Goal: Information Seeking & Learning: Learn about a topic

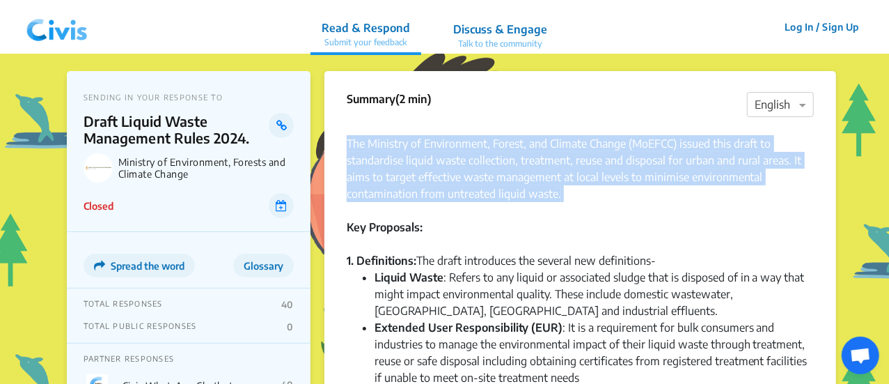
drag, startPoint x: 352, startPoint y: 135, endPoint x: 744, endPoint y: 208, distance: 398.2
click at [740, 208] on div "The Ministry of Environment, Forest, and Climate Change (MoEFCC) issued this dr…" at bounding box center [580, 168] width 467 height 100
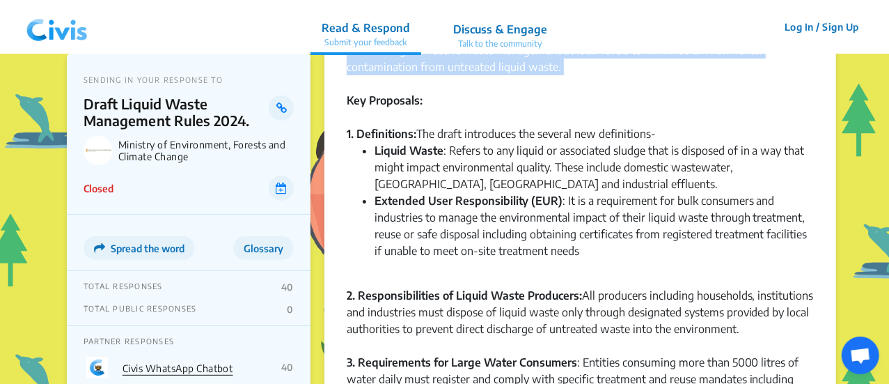
scroll to position [139, 0]
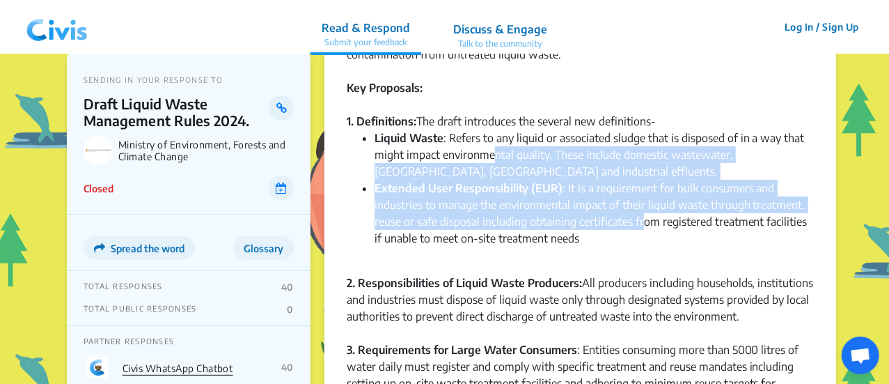
drag, startPoint x: 617, startPoint y: 176, endPoint x: 646, endPoint y: 224, distance: 55.7
click at [646, 224] on ul "Liquid Waste : Refers to any liquid or associated sludge that is disposed of in…" at bounding box center [580, 197] width 467 height 134
drag, startPoint x: 646, startPoint y: 224, endPoint x: 635, endPoint y: 232, distance: 13.9
click at [646, 224] on li "Extended User Responsibility (EUR) : It is a requirement for bulk consumers and…" at bounding box center [595, 222] width 440 height 84
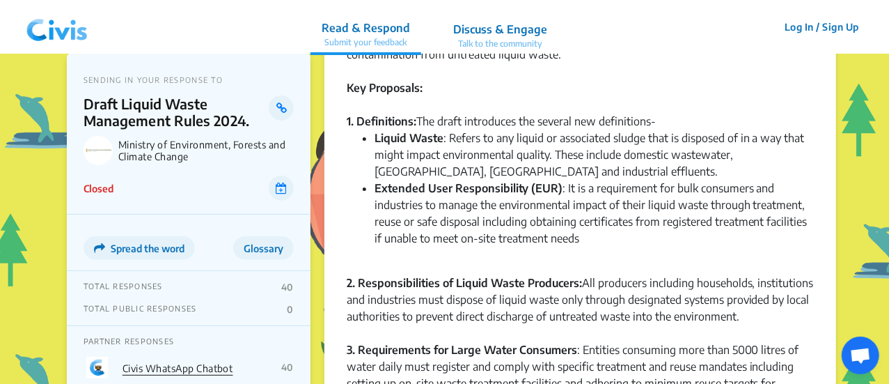
drag, startPoint x: 635, startPoint y: 233, endPoint x: 593, endPoint y: 237, distance: 42.0
click at [616, 237] on li "Extended User Responsibility (EUR) : It is a requirement for bulk consumers and…" at bounding box center [595, 222] width 440 height 84
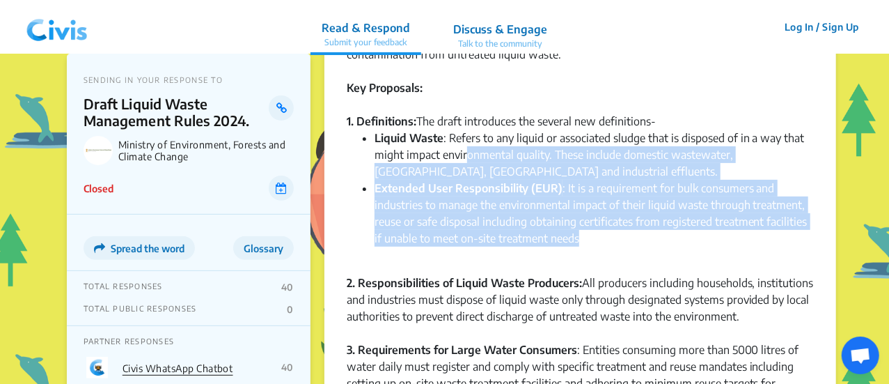
drag, startPoint x: 578, startPoint y: 238, endPoint x: 456, endPoint y: 155, distance: 147.0
click at [460, 157] on ul "Liquid Waste : Refers to any liquid or associated sludge that is disposed of in…" at bounding box center [580, 197] width 467 height 134
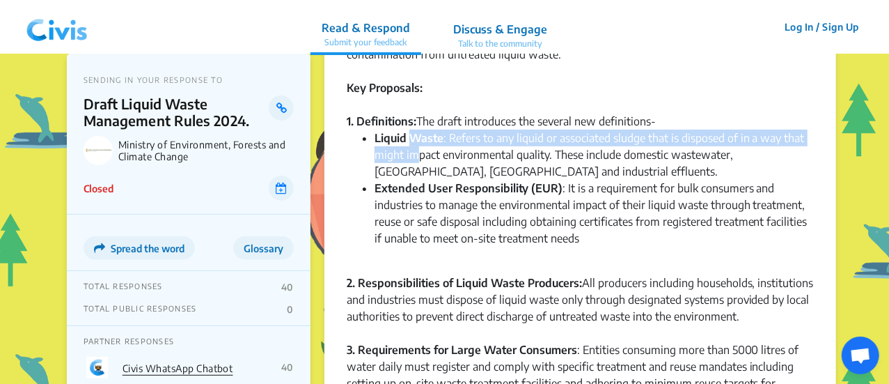
click at [419, 148] on li "Liquid Waste : Refers to any liquid or associated sludge that is disposed of in…" at bounding box center [595, 155] width 440 height 50
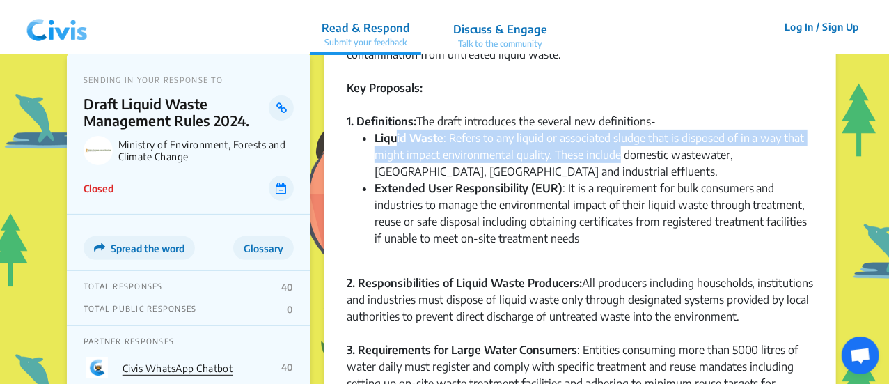
drag, startPoint x: 395, startPoint y: 140, endPoint x: 630, endPoint y: 159, distance: 236.2
click at [630, 159] on li "Liquid Waste : Refers to any liquid or associated sludge that is disposed of in…" at bounding box center [595, 155] width 440 height 50
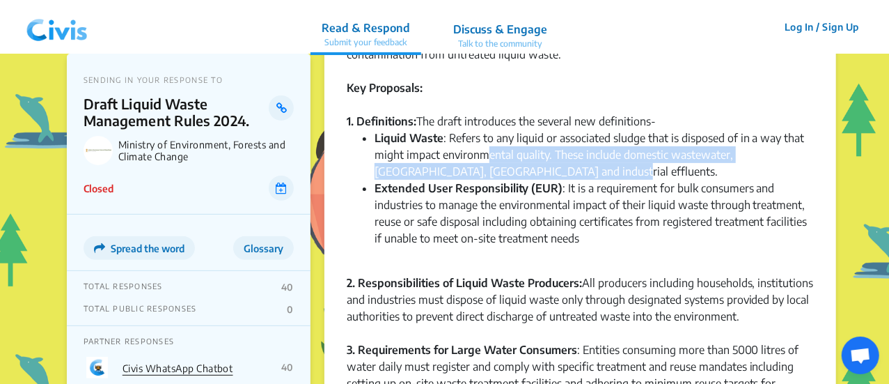
drag, startPoint x: 635, startPoint y: 163, endPoint x: 418, endPoint y: 130, distance: 219.9
click at [446, 147] on li "Liquid Waste : Refers to any liquid or associated sludge that is disposed of in…" at bounding box center [595, 155] width 440 height 50
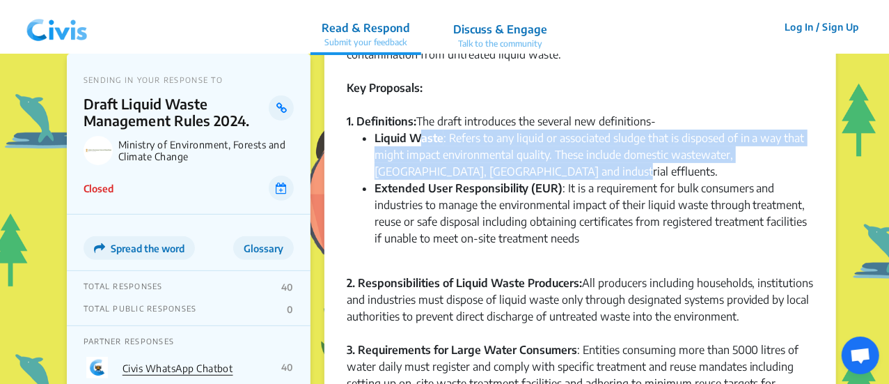
drag, startPoint x: 418, startPoint y: 130, endPoint x: 590, endPoint y: 189, distance: 181.9
click at [575, 172] on li "Liquid Waste : Refers to any liquid or associated sludge that is disposed of in…" at bounding box center [595, 155] width 440 height 50
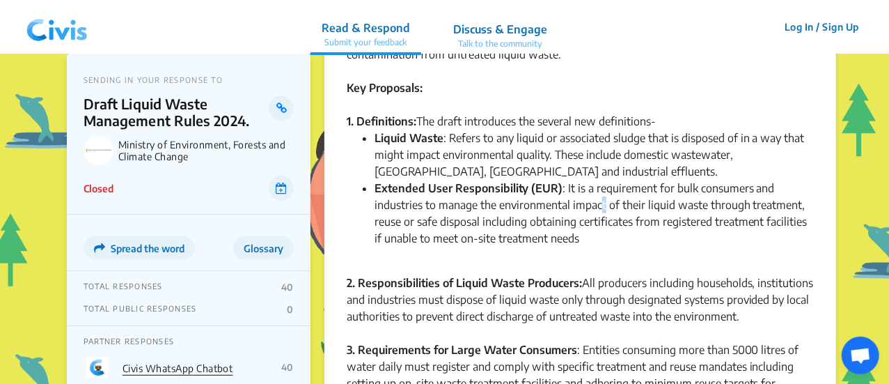
click at [607, 215] on li "Extended User Responsibility (EUR) : It is a requirement for bulk consumers and…" at bounding box center [595, 222] width 440 height 84
drag, startPoint x: 621, startPoint y: 238, endPoint x: 536, endPoint y: 224, distance: 86.0
click at [561, 231] on li "Extended User Responsibility (EUR) : It is a requirement for bulk consumers and…" at bounding box center [595, 222] width 440 height 84
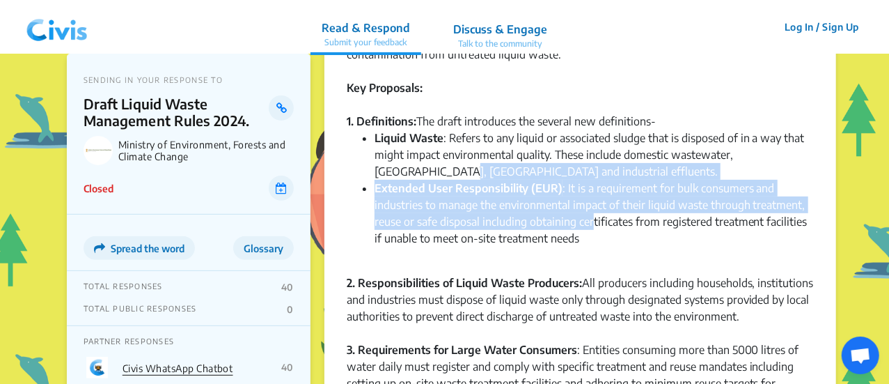
drag, startPoint x: 396, startPoint y: 171, endPoint x: 592, endPoint y: 214, distance: 200.3
click at [591, 214] on ul "Liquid Waste : Refers to any liquid or associated sludge that is disposed of in…" at bounding box center [580, 197] width 467 height 134
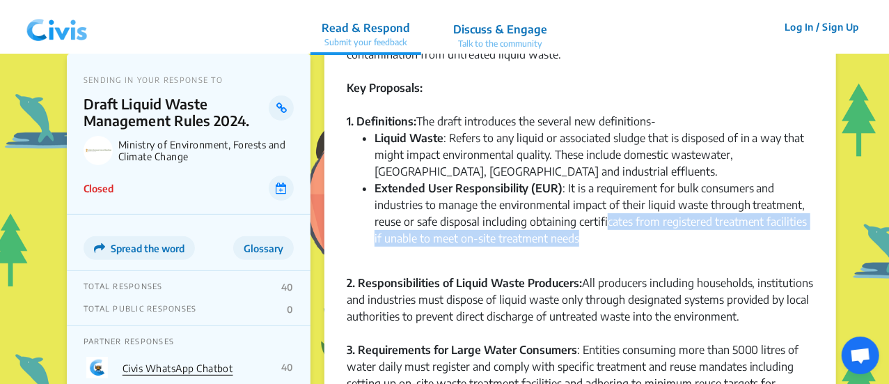
click at [615, 235] on li "Extended User Responsibility (EUR) : It is a requirement for bulk consumers and…" at bounding box center [595, 222] width 440 height 84
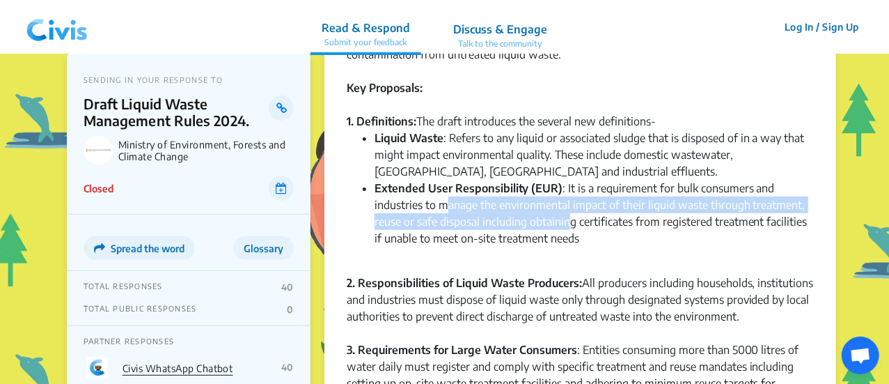
drag, startPoint x: 447, startPoint y: 199, endPoint x: 571, endPoint y: 217, distance: 125.3
click at [571, 217] on li "Extended User Responsibility (EUR) : It is a requirement for bulk consumers and…" at bounding box center [595, 222] width 440 height 84
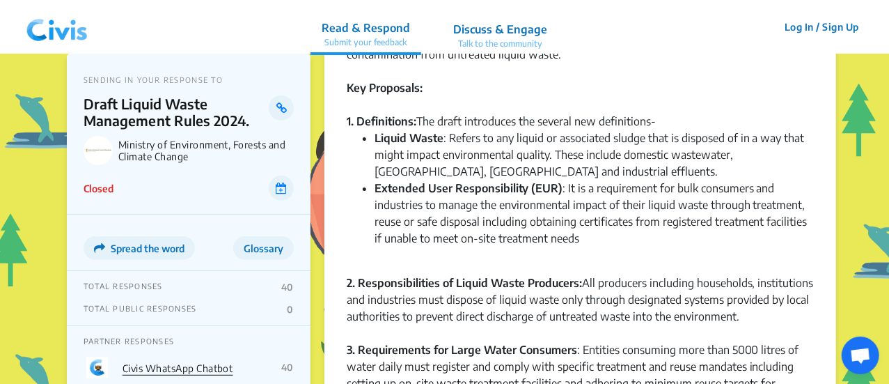
drag, startPoint x: 573, startPoint y: 225, endPoint x: 585, endPoint y: 236, distance: 16.3
click at [576, 228] on li "Extended User Responsibility (EUR) : It is a requirement for bulk consumers and…" at bounding box center [595, 222] width 440 height 84
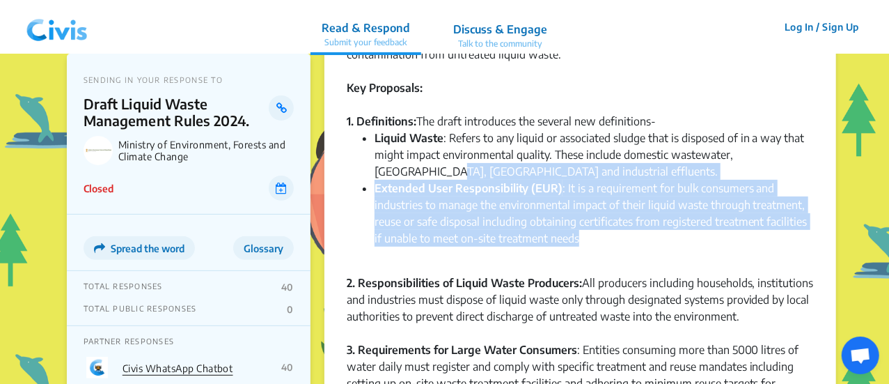
drag, startPoint x: 585, startPoint y: 236, endPoint x: 389, endPoint y: 165, distance: 208.9
click at [386, 166] on ul "Liquid Waste : Refers to any liquid or associated sludge that is disposed of in…" at bounding box center [580, 197] width 467 height 134
click at [591, 218] on li "Extended User Responsibility (EUR) : It is a requirement for bulk consumers and…" at bounding box center [595, 222] width 440 height 84
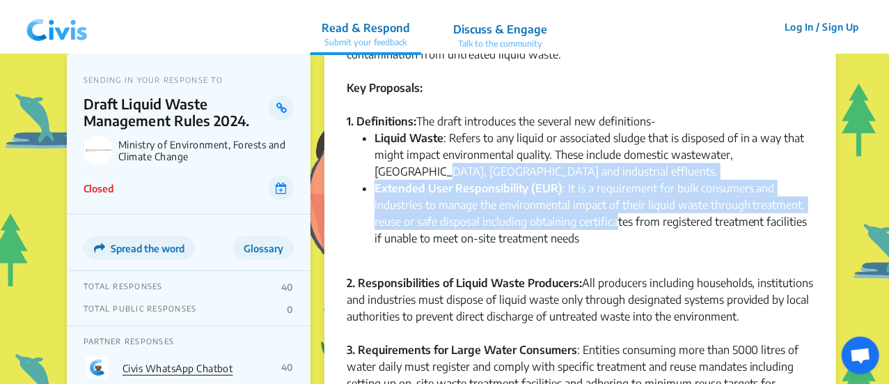
drag, startPoint x: 615, startPoint y: 224, endPoint x: 355, endPoint y: 165, distance: 266.3
click at [355, 165] on ul "Liquid Waste : Refers to any liquid or associated sludge that is disposed of in…" at bounding box center [580, 197] width 467 height 134
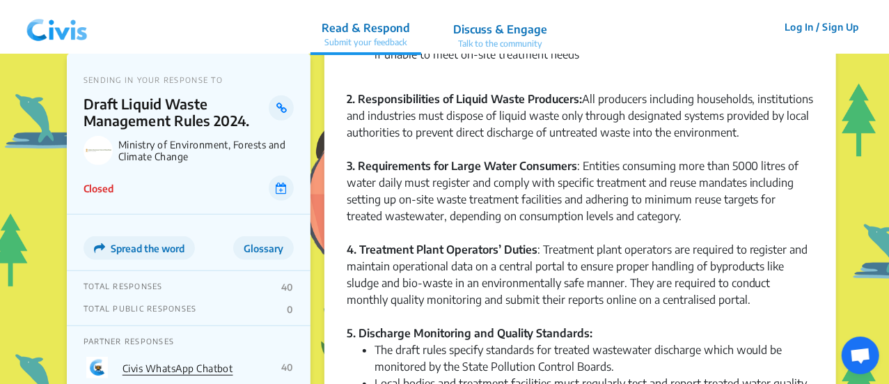
scroll to position [348, 0]
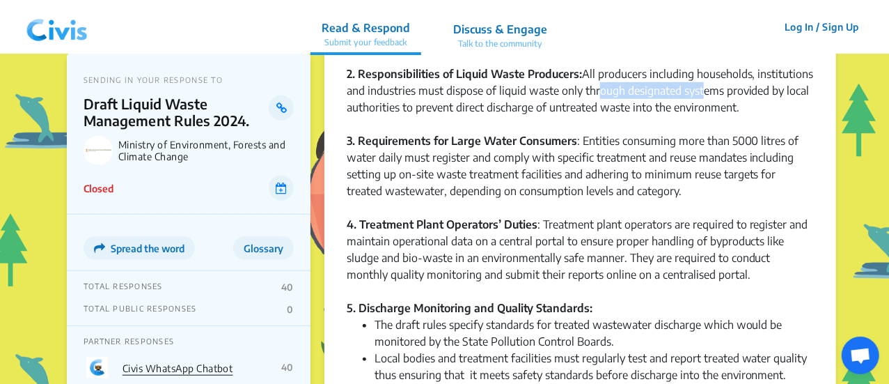
drag, startPoint x: 592, startPoint y: 91, endPoint x: 700, endPoint y: 89, distance: 108.0
click at [700, 89] on div "2. Responsibilities of Liquid Waste Producers: All producers including househol…" at bounding box center [580, 98] width 467 height 67
click at [701, 112] on div "2. Responsibilities of Liquid Waste Producers: All producers including househol…" at bounding box center [580, 98] width 467 height 67
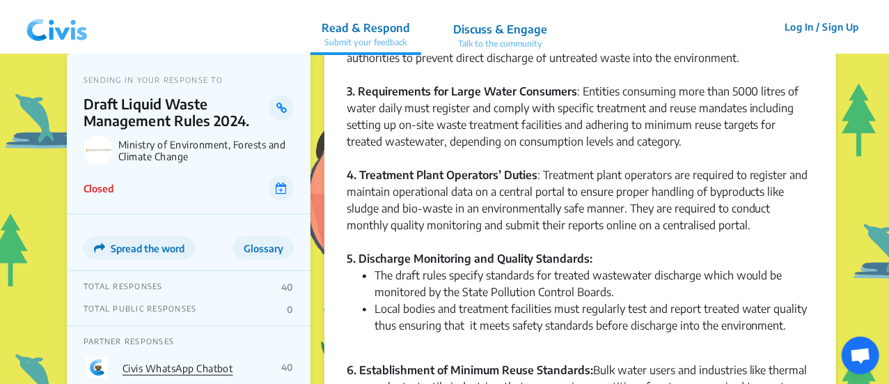
scroll to position [418, 0]
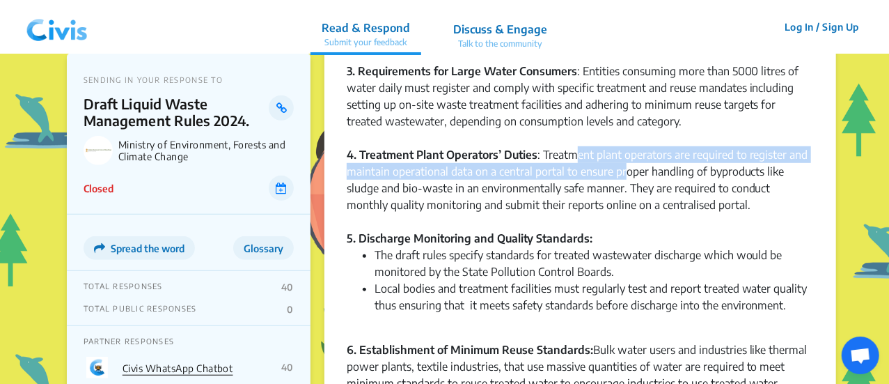
drag, startPoint x: 625, startPoint y: 179, endPoint x: 630, endPoint y: 186, distance: 8.9
click at [630, 186] on div "4. Treatment Plant Operators’ Duties : Treatment plant operators are required t…" at bounding box center [580, 188] width 467 height 84
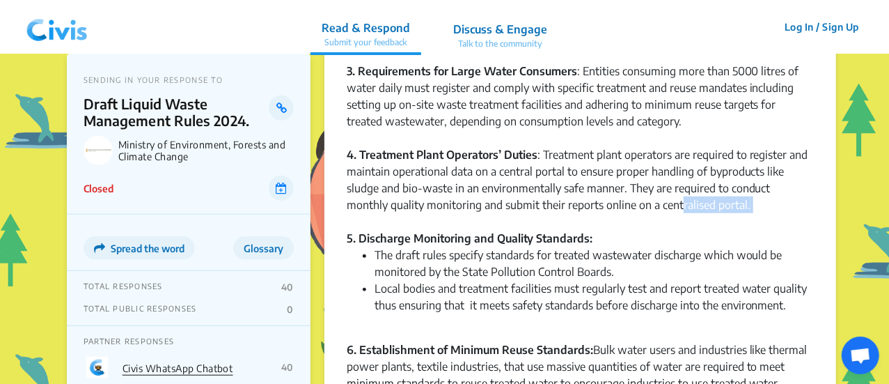
drag, startPoint x: 662, startPoint y: 213, endPoint x: 719, endPoint y: 225, distance: 58.3
click at [713, 224] on div "4. Treatment Plant Operators’ Duties : Treatment plant operators are required t…" at bounding box center [580, 188] width 467 height 84
drag, startPoint x: 439, startPoint y: 254, endPoint x: 454, endPoint y: 257, distance: 15.6
click at [451, 257] on li "The draft rules specify standards for treated wastewater discharge which would …" at bounding box center [595, 263] width 440 height 33
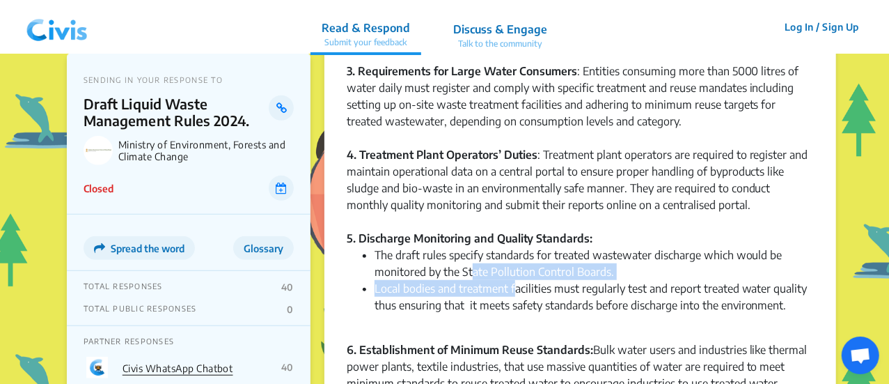
click at [533, 292] on ul "The draft rules specify standards for treated wastewater discharge which would …" at bounding box center [580, 289] width 467 height 84
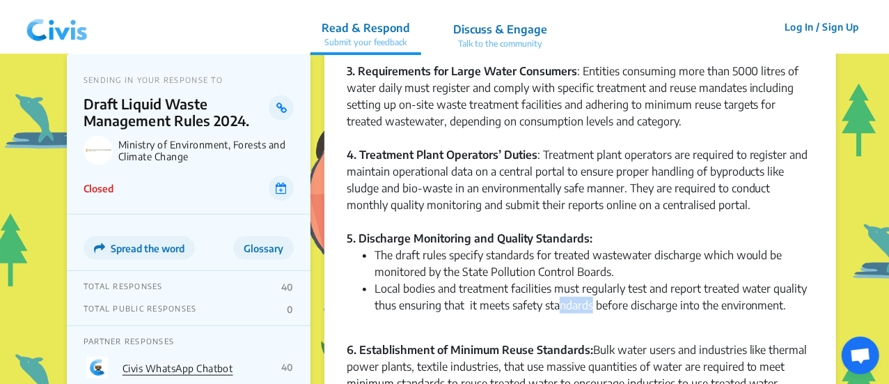
drag, startPoint x: 593, startPoint y: 313, endPoint x: 651, endPoint y: 325, distance: 58.3
click at [607, 314] on li "Local bodies and treatment facilities must regularly test and report treated wa…" at bounding box center [595, 305] width 440 height 50
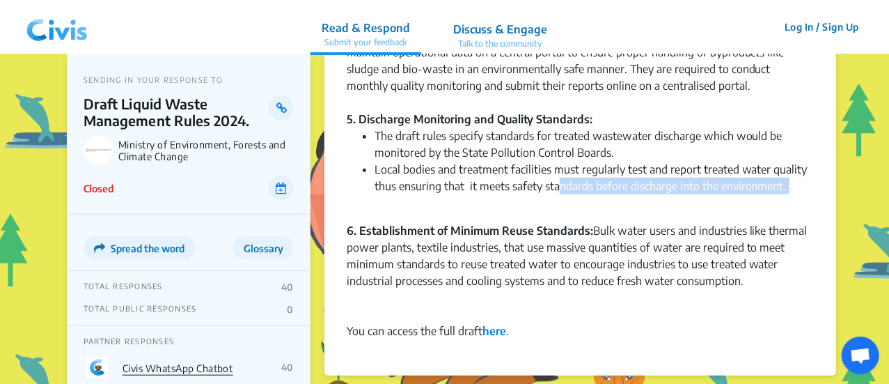
scroll to position [627, 0]
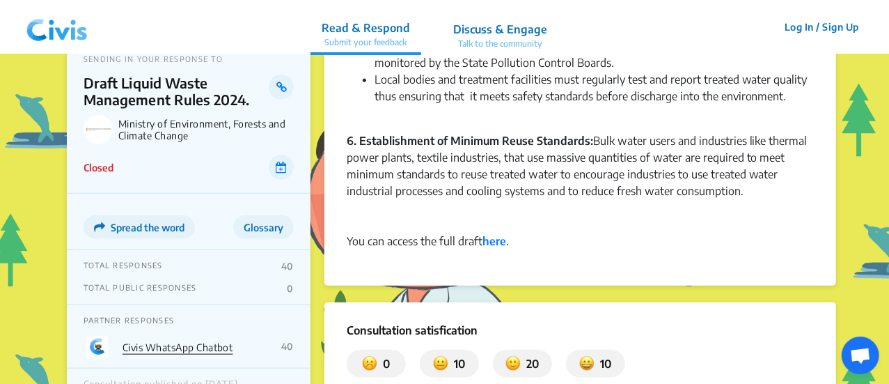
click at [444, 255] on div at bounding box center [580, 257] width 467 height 17
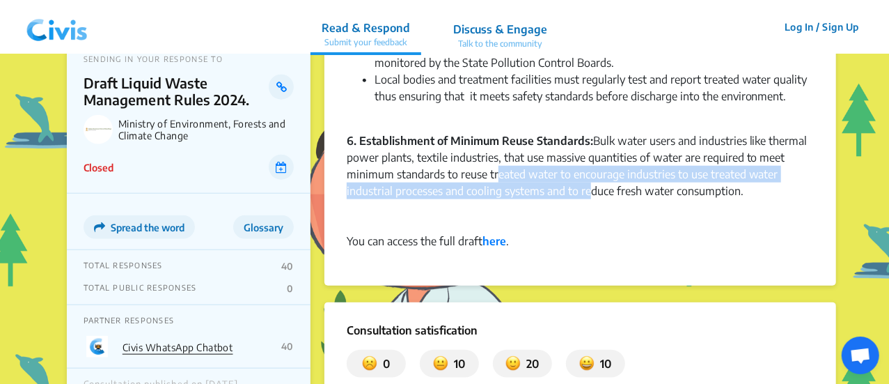
drag, startPoint x: 545, startPoint y: 183, endPoint x: 588, endPoint y: 203, distance: 47.0
click at [587, 203] on div "6. Establishment of Minimum Reuse Standards: Bulk water users and industries li…" at bounding box center [580, 174] width 467 height 84
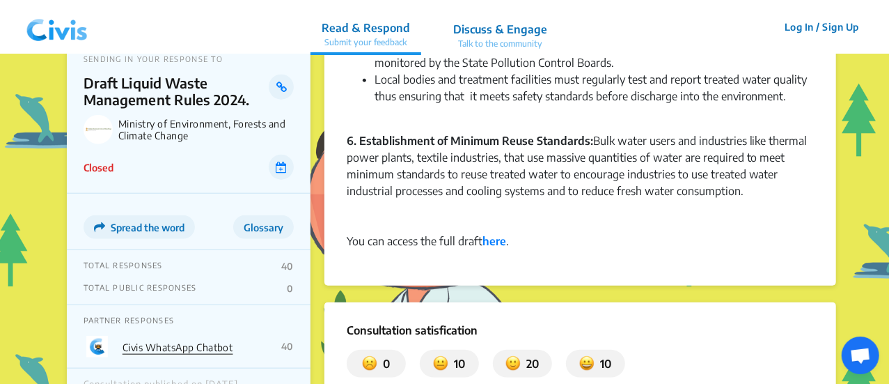
click at [630, 226] on div at bounding box center [580, 224] width 467 height 17
click at [632, 225] on div at bounding box center [580, 224] width 467 height 17
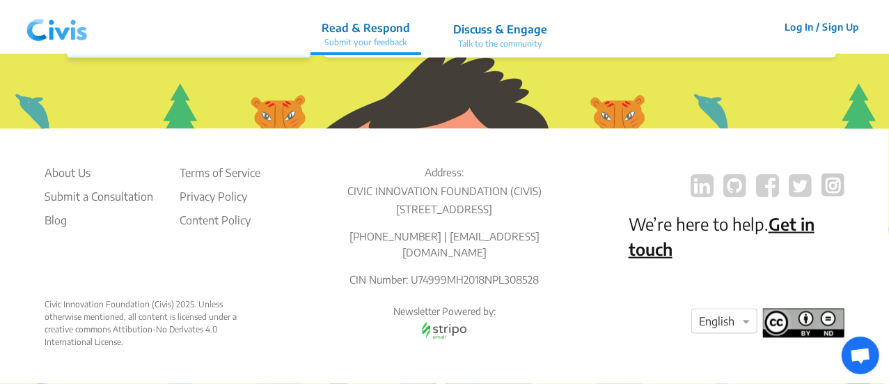
scroll to position [993, 0]
